Goal: Information Seeking & Learning: Learn about a topic

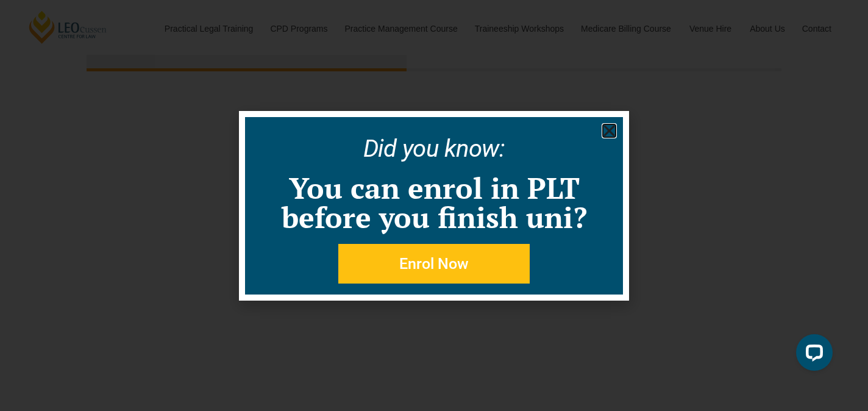
scroll to position [6659, 0]
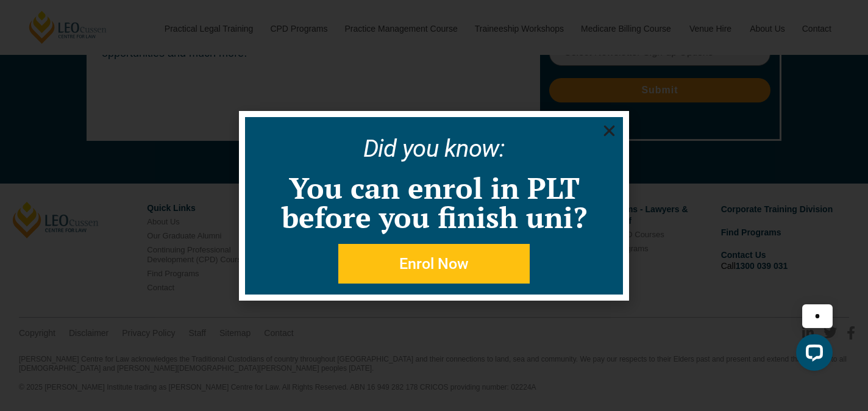
click at [607, 132] on use "Close" at bounding box center [609, 130] width 11 height 11
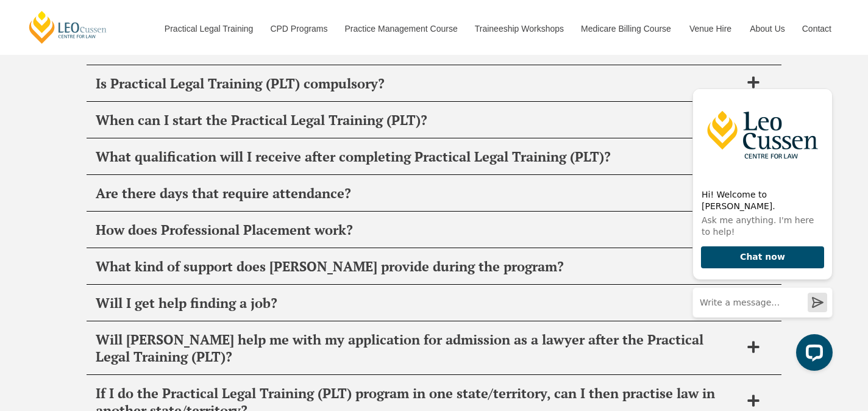
scroll to position [4706, 0]
click at [826, 86] on icon "Hide greeting" at bounding box center [825, 78] width 15 height 15
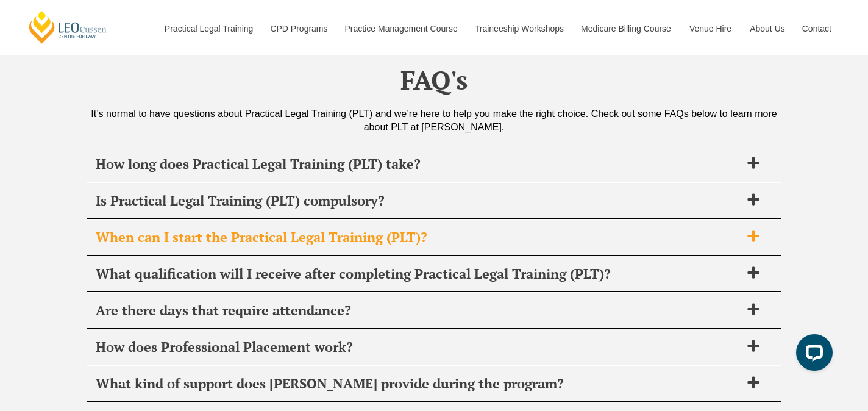
scroll to position [4588, 0]
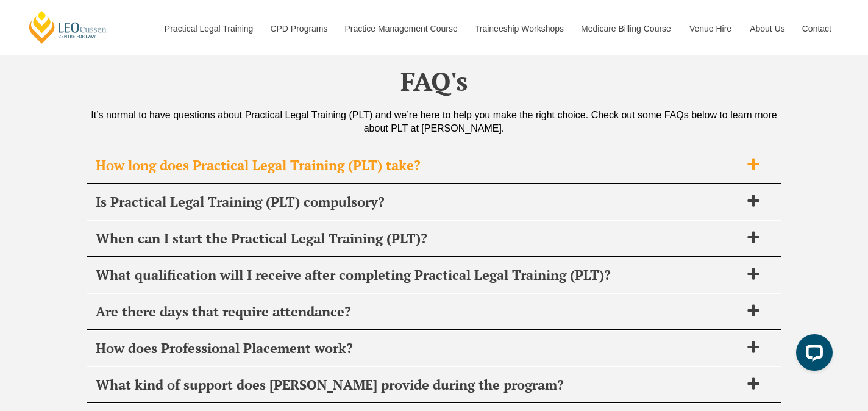
click at [752, 170] on icon at bounding box center [753, 164] width 12 height 12
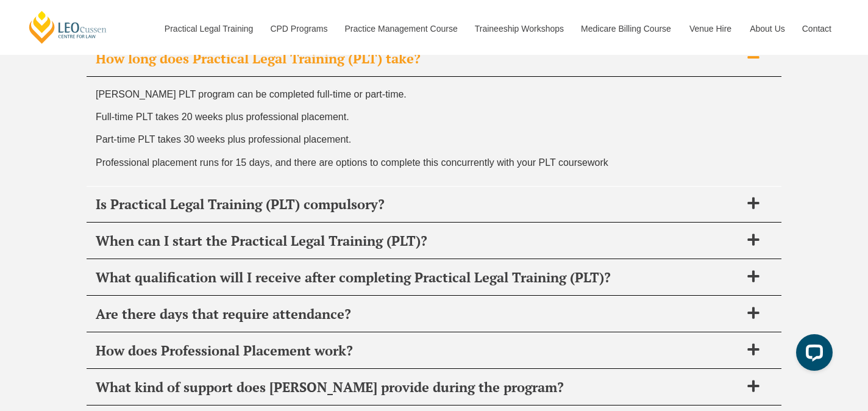
scroll to position [4695, 0]
click at [751, 208] on icon at bounding box center [753, 203] width 12 height 12
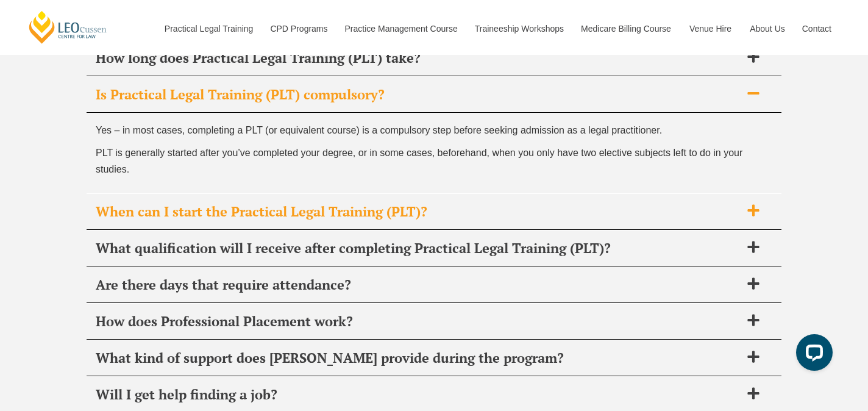
click at [754, 208] on div "When can I start the Practical Legal Training (PLT)?" at bounding box center [434, 212] width 695 height 36
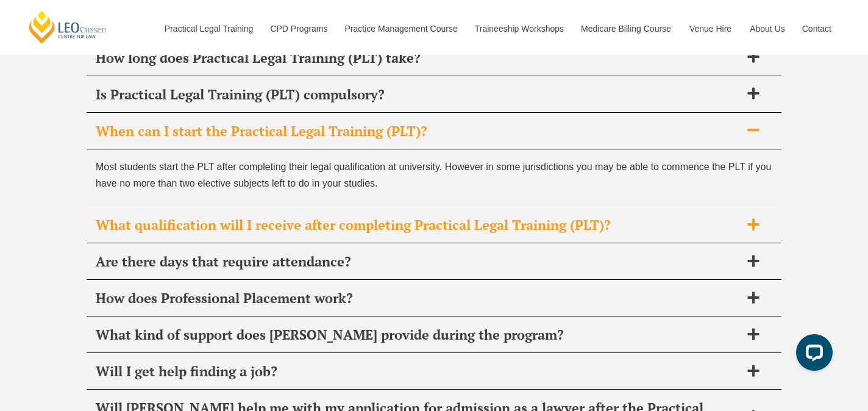
click at [748, 233] on span at bounding box center [753, 225] width 26 height 15
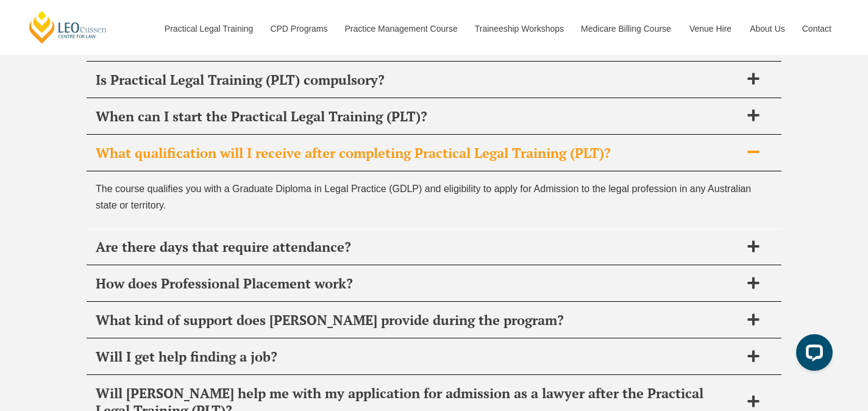
scroll to position [4714, 0]
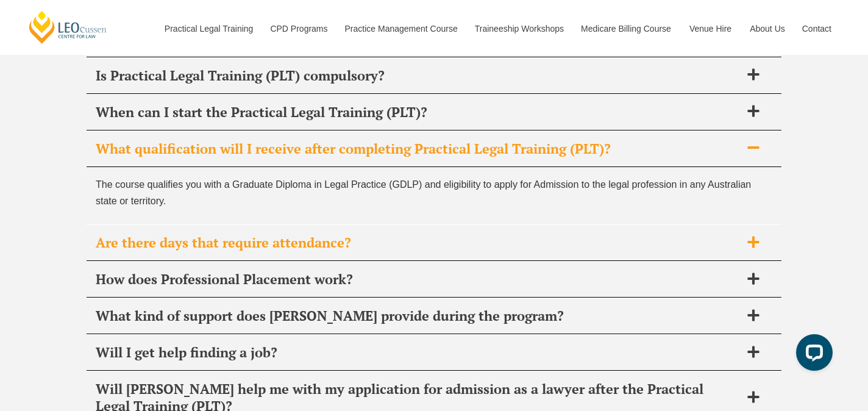
click at [748, 247] on icon at bounding box center [753, 242] width 12 height 12
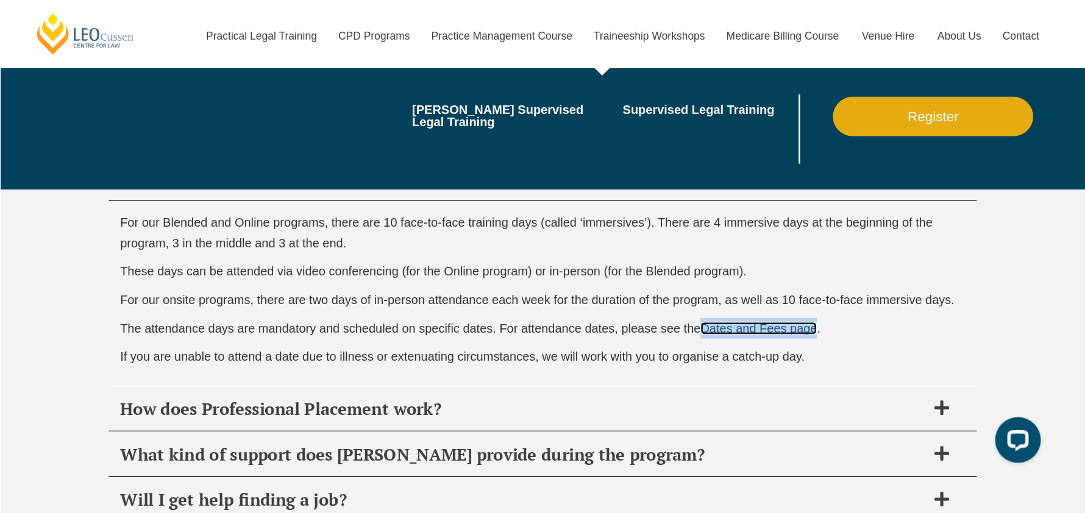
scroll to position [4756, 0]
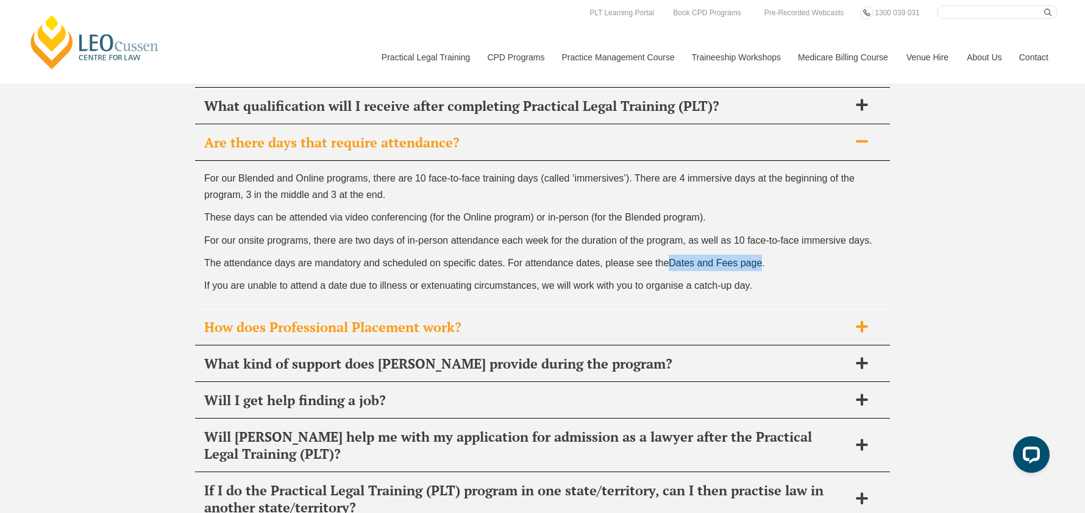
click at [859, 332] on icon at bounding box center [861, 327] width 12 height 12
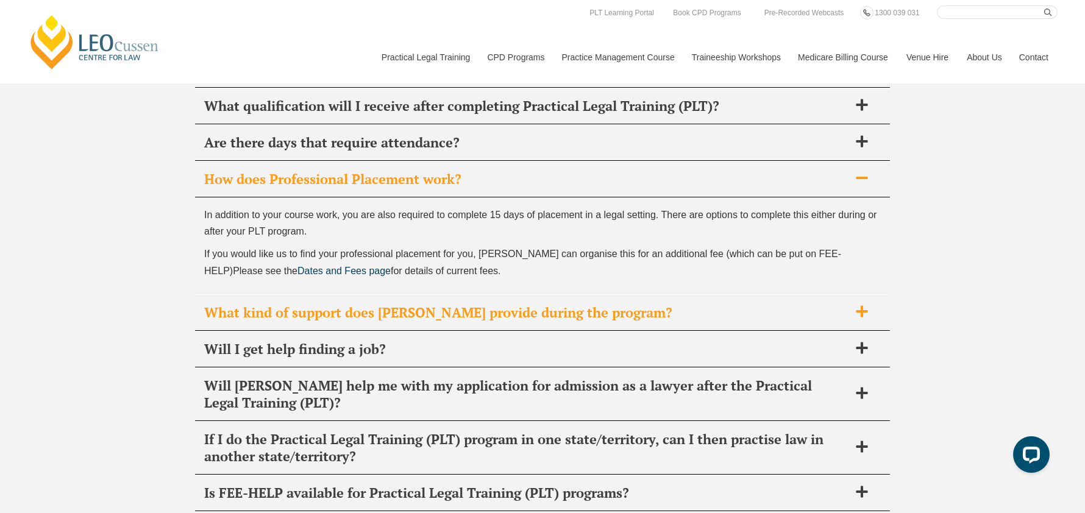
click at [864, 318] on icon at bounding box center [861, 311] width 13 height 13
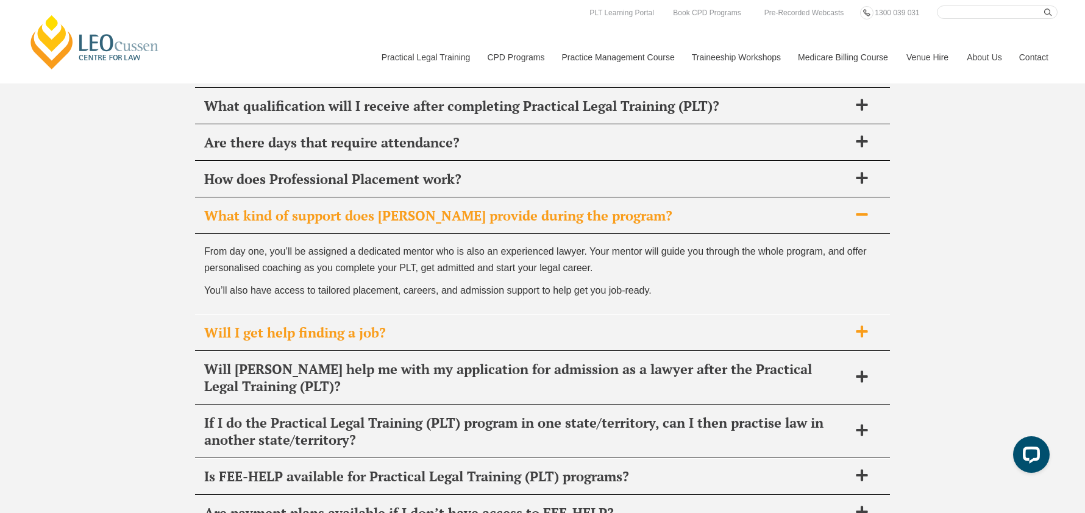
click at [867, 340] on span at bounding box center [862, 332] width 26 height 15
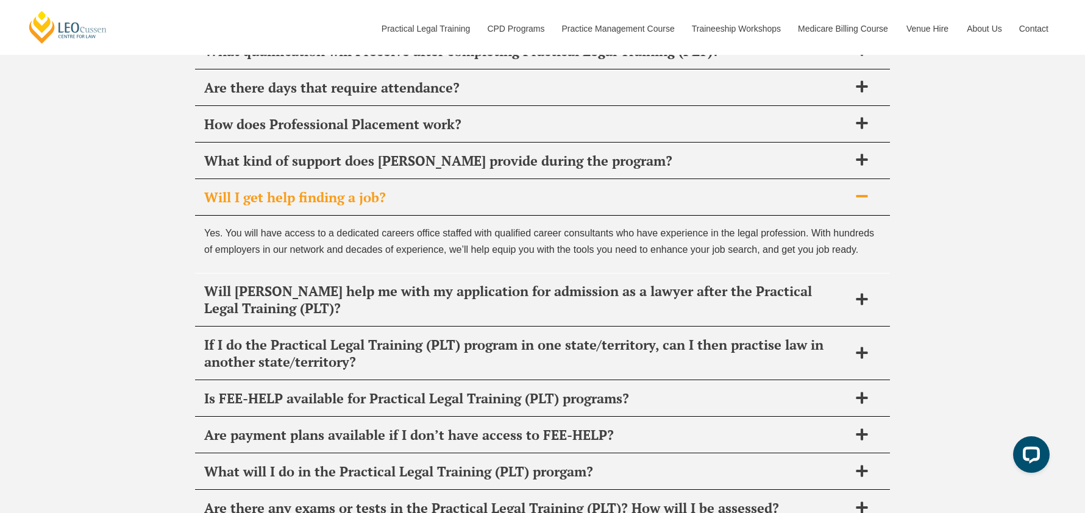
scroll to position [4814, 0]
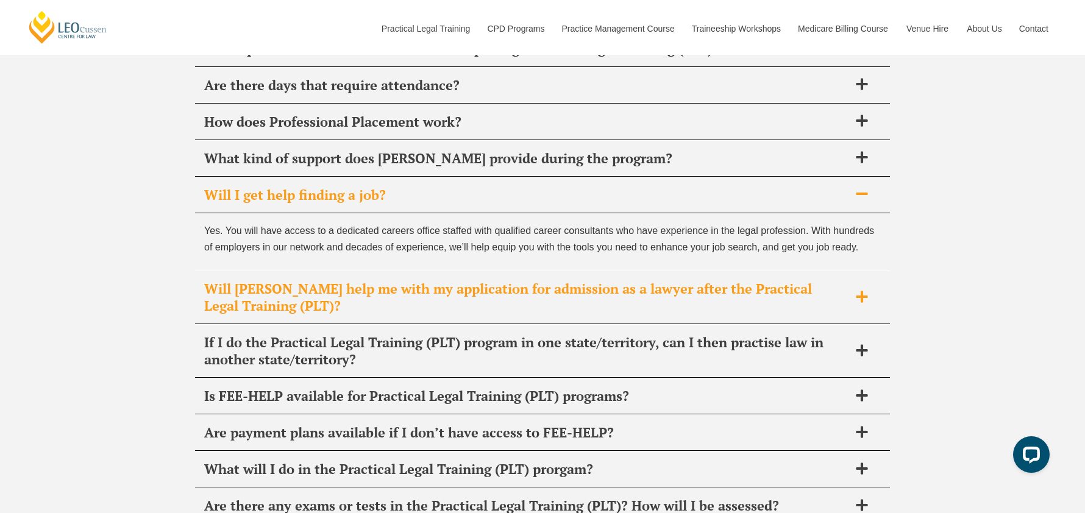
click at [857, 317] on div "Will [PERSON_NAME] help me with my application for admission as a lawyer after …" at bounding box center [542, 297] width 695 height 53
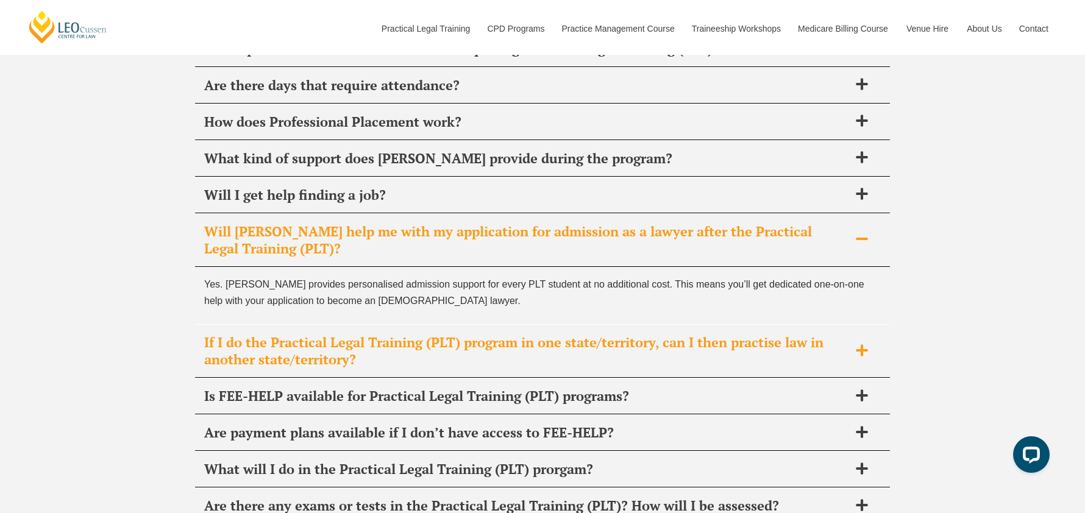
click at [866, 357] on icon at bounding box center [861, 350] width 13 height 13
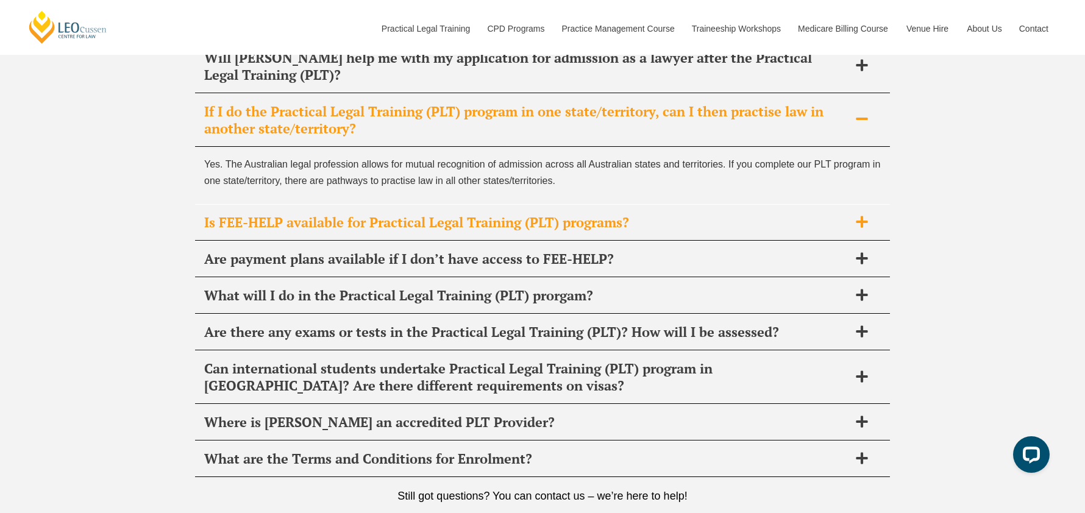
scroll to position [4992, 0]
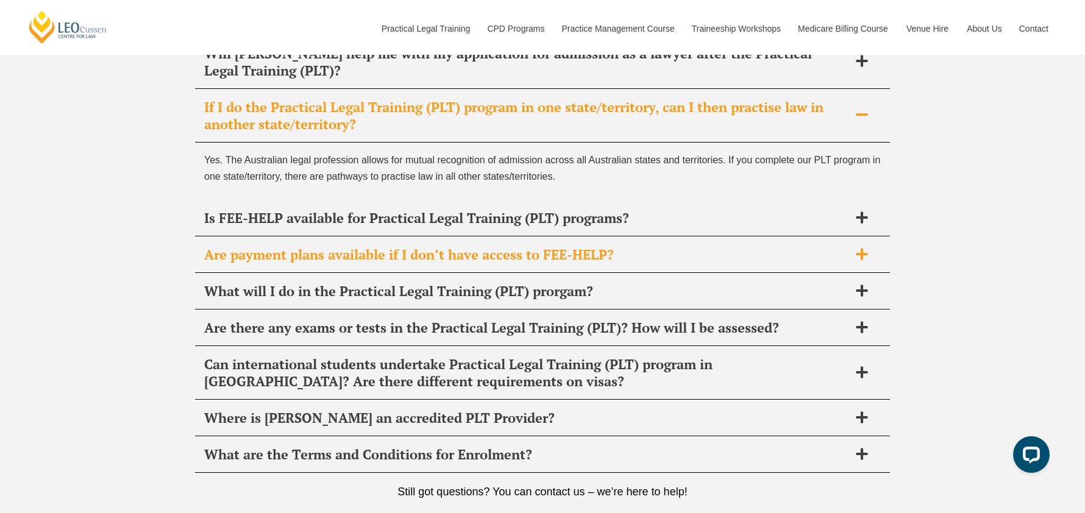
click at [863, 261] on icon at bounding box center [861, 253] width 13 height 13
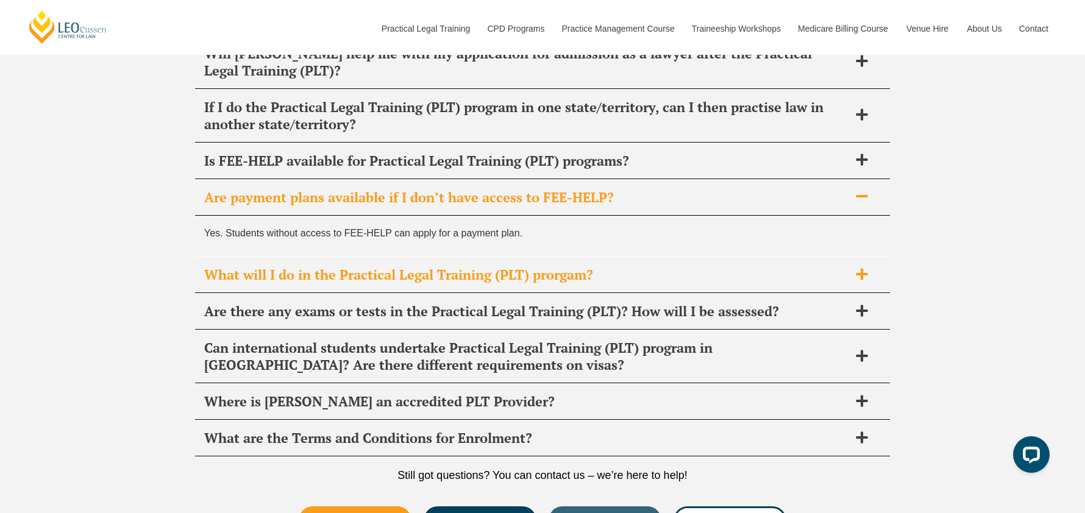
click at [858, 281] on icon at bounding box center [861, 273] width 13 height 13
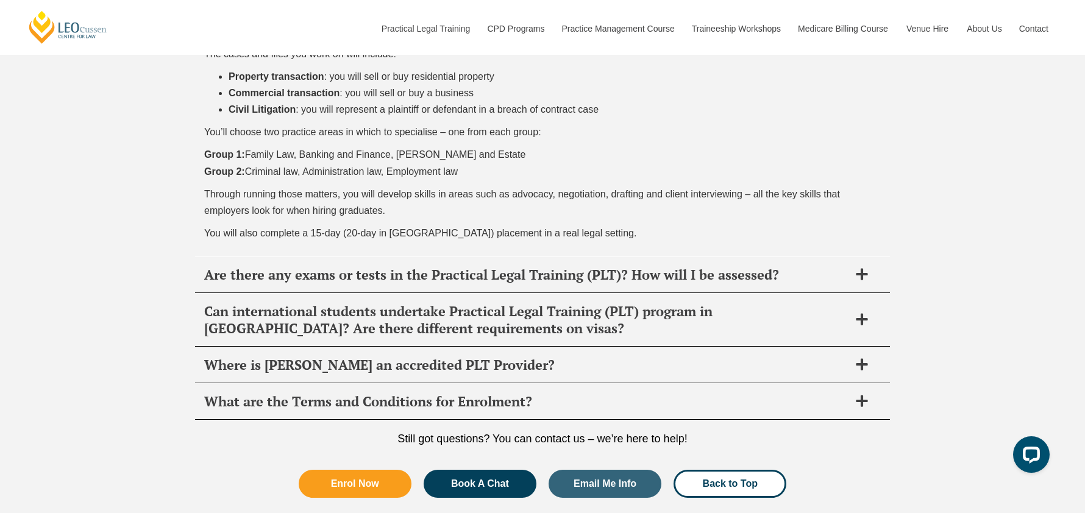
scroll to position [5272, 0]
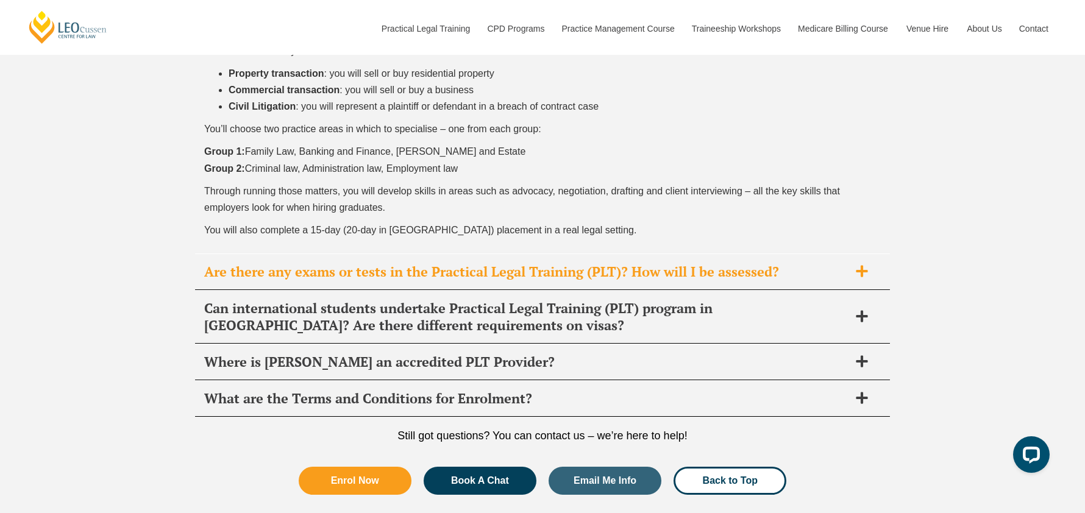
click at [866, 277] on icon at bounding box center [861, 271] width 12 height 12
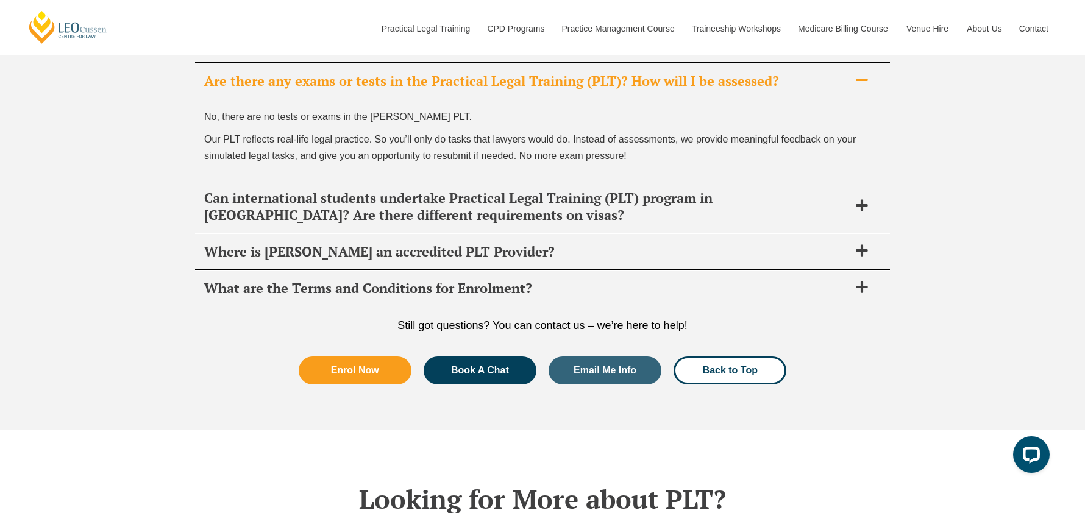
scroll to position [5149, 0]
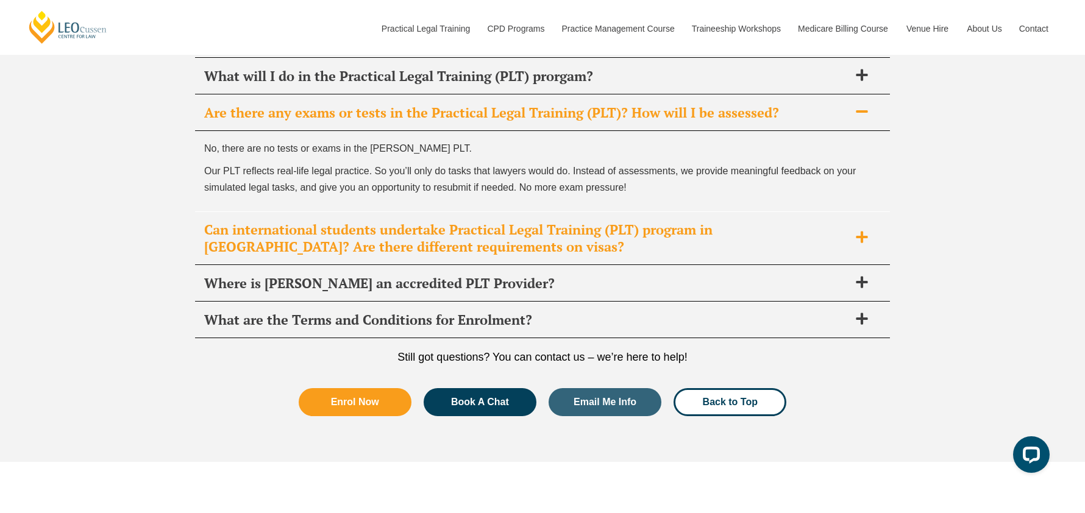
click at [856, 242] on div "Can international students undertake Practical Legal Training (PLT) program in …" at bounding box center [542, 238] width 695 height 53
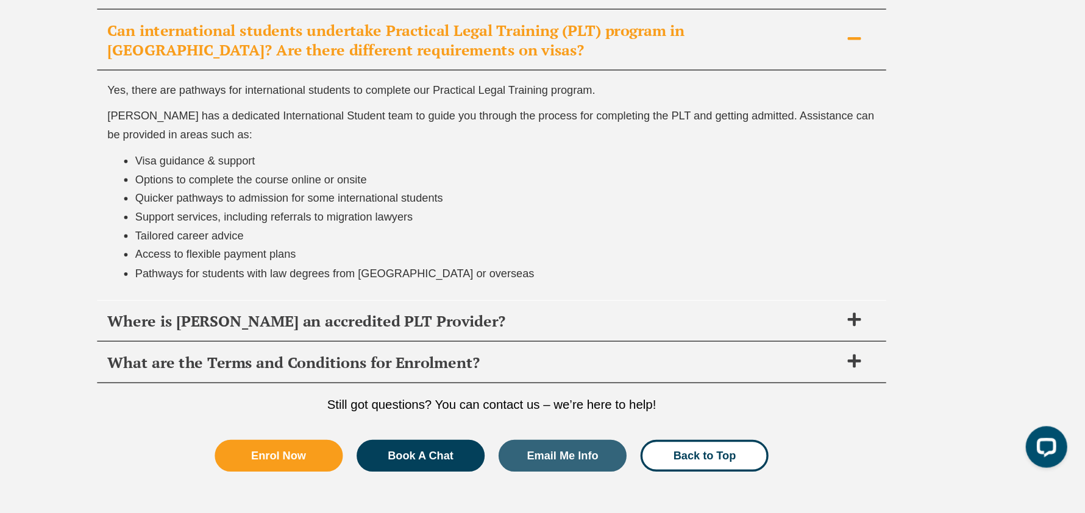
scroll to position [5213, 0]
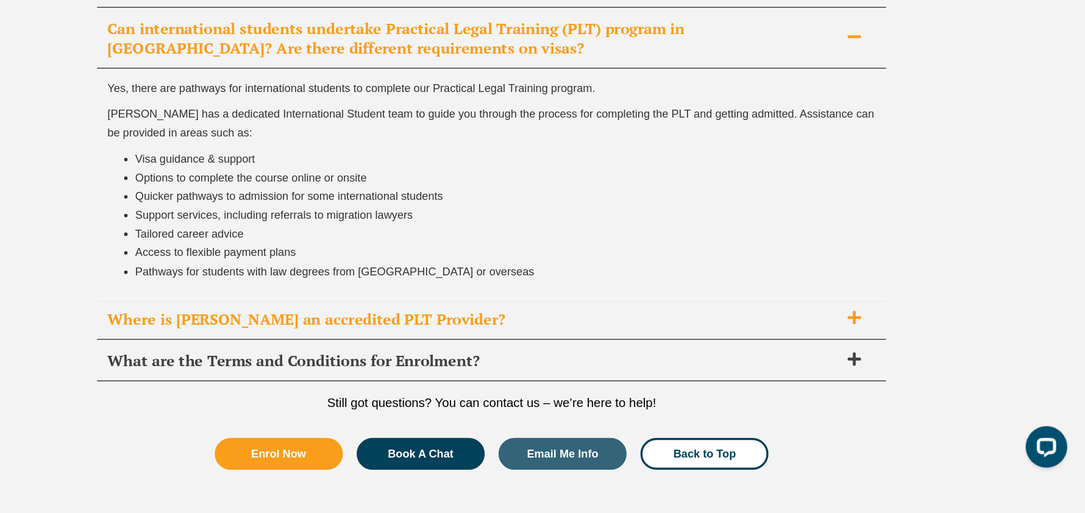
click at [853, 349] on span at bounding box center [862, 341] width 26 height 15
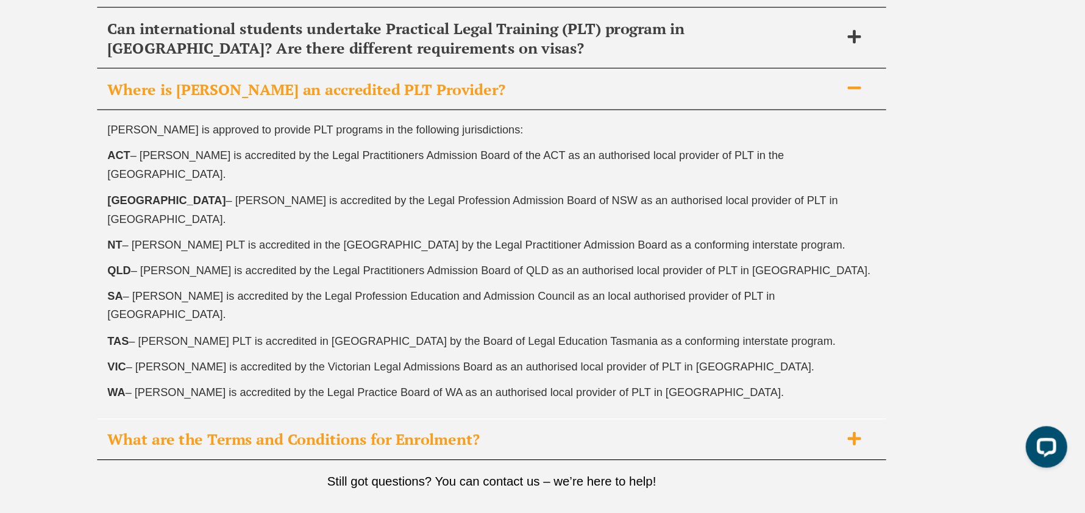
click at [862, 410] on icon at bounding box center [861, 447] width 13 height 13
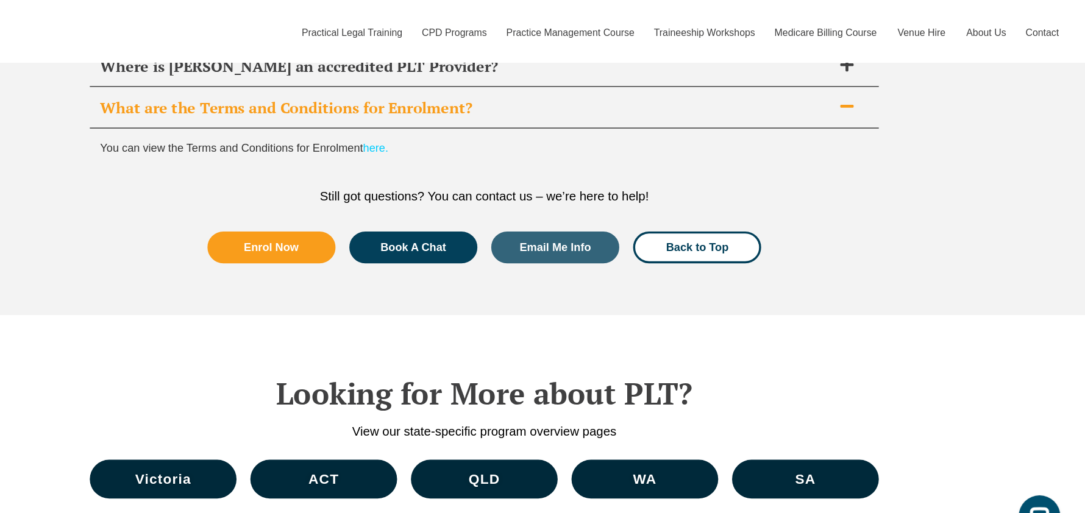
scroll to position [5286, 0]
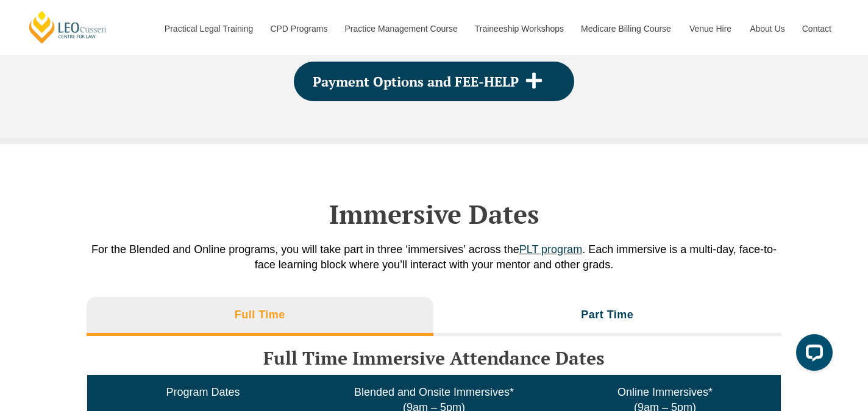
scroll to position [1709, 0]
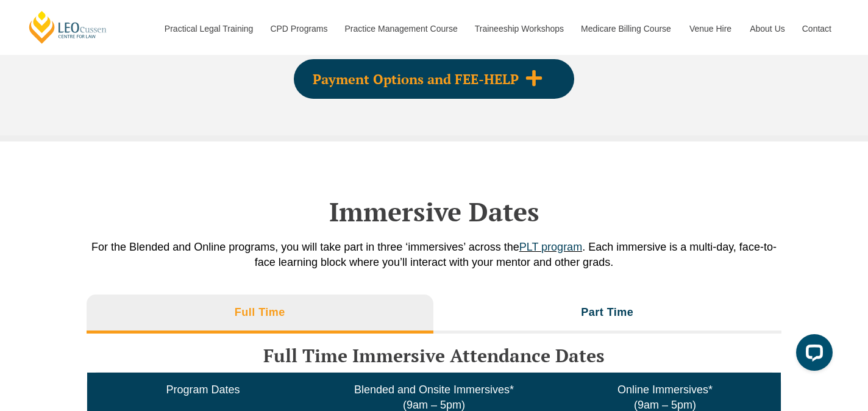
click at [530, 87] on icon at bounding box center [534, 78] width 18 height 18
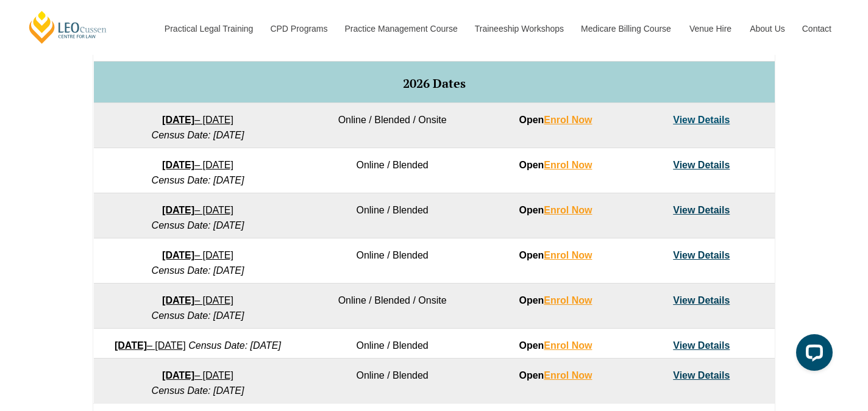
scroll to position [746, 0]
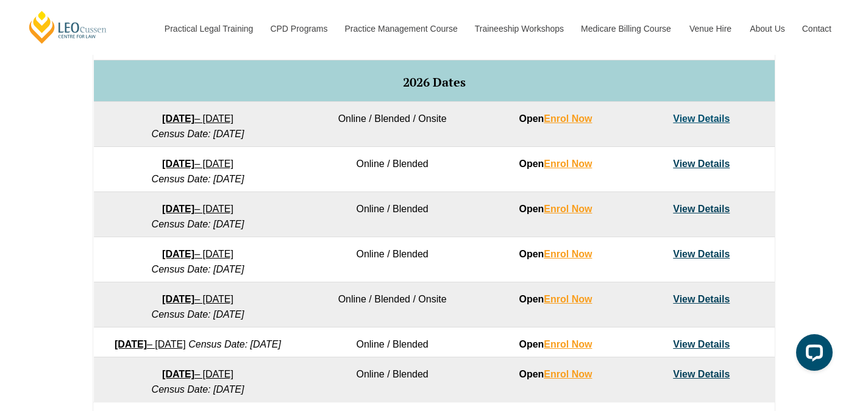
click at [706, 214] on link "View Details" at bounding box center [701, 209] width 57 height 10
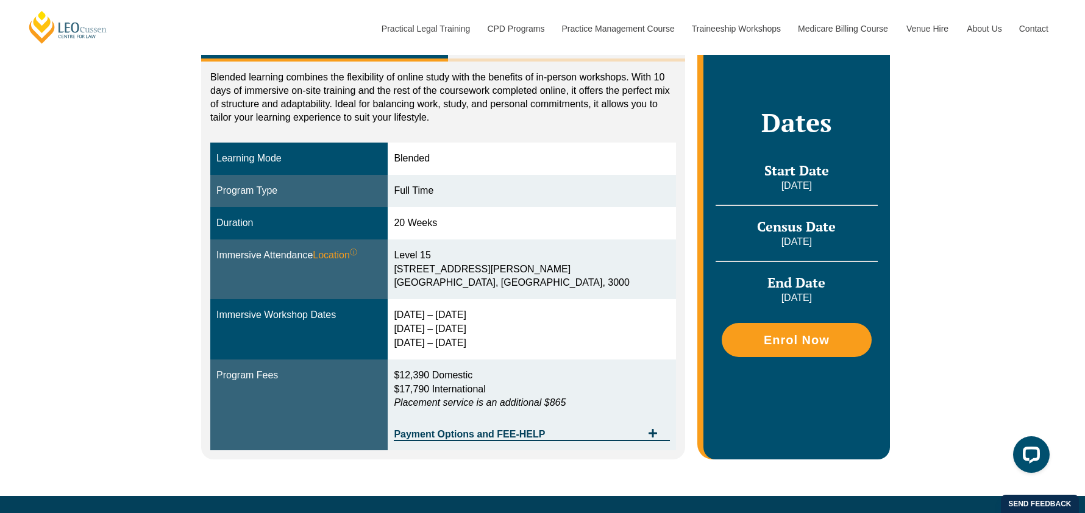
scroll to position [260, 0]
